Goal: Information Seeking & Learning: Learn about a topic

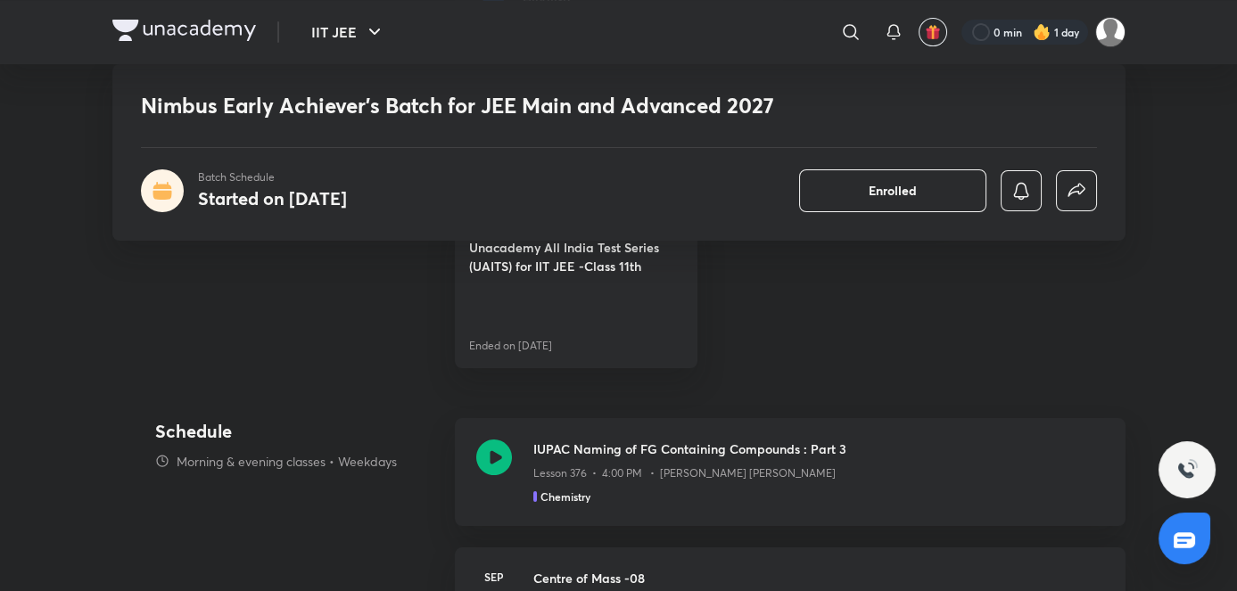
scroll to position [1056, 0]
click at [706, 471] on p "Lesson 376 • 4:00 PM • [PERSON_NAME] [PERSON_NAME]" at bounding box center [684, 472] width 302 height 16
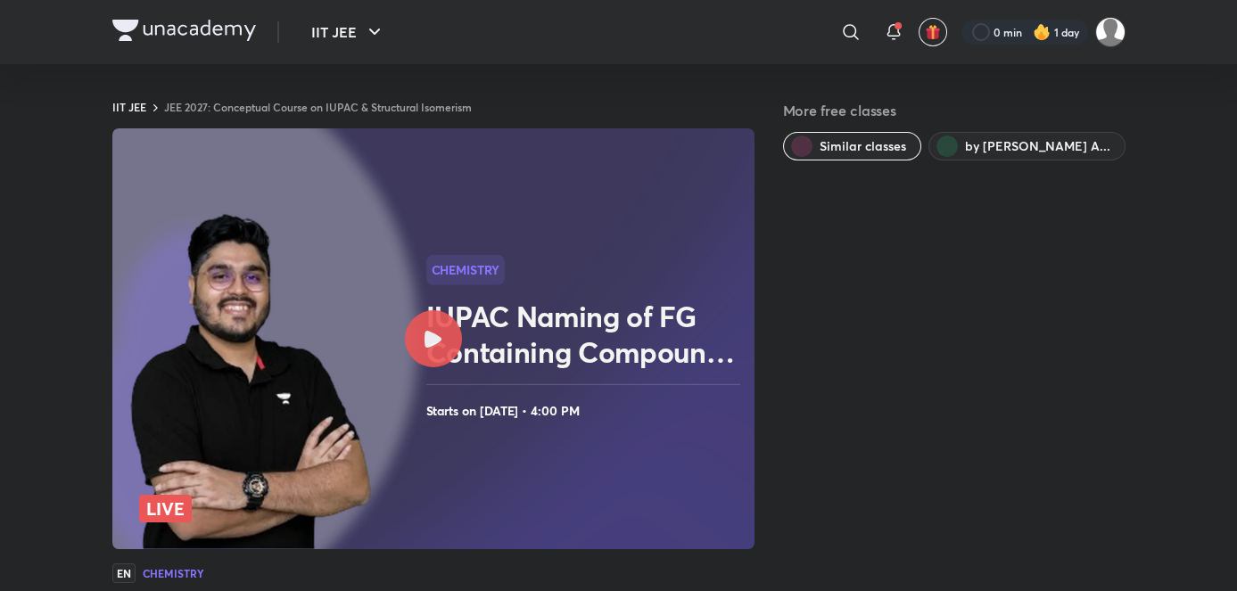
click at [445, 342] on div at bounding box center [433, 338] width 57 height 57
